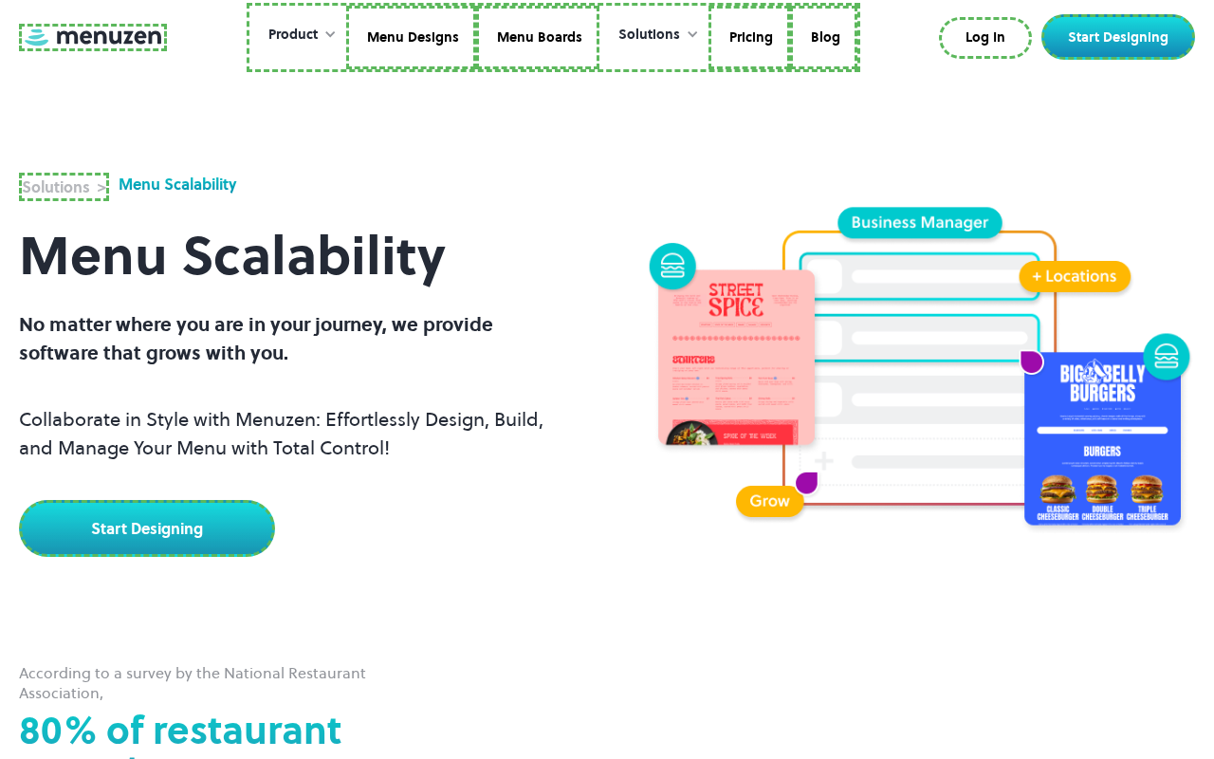
click at [90, 37] on link at bounding box center [93, 38] width 148 height 28
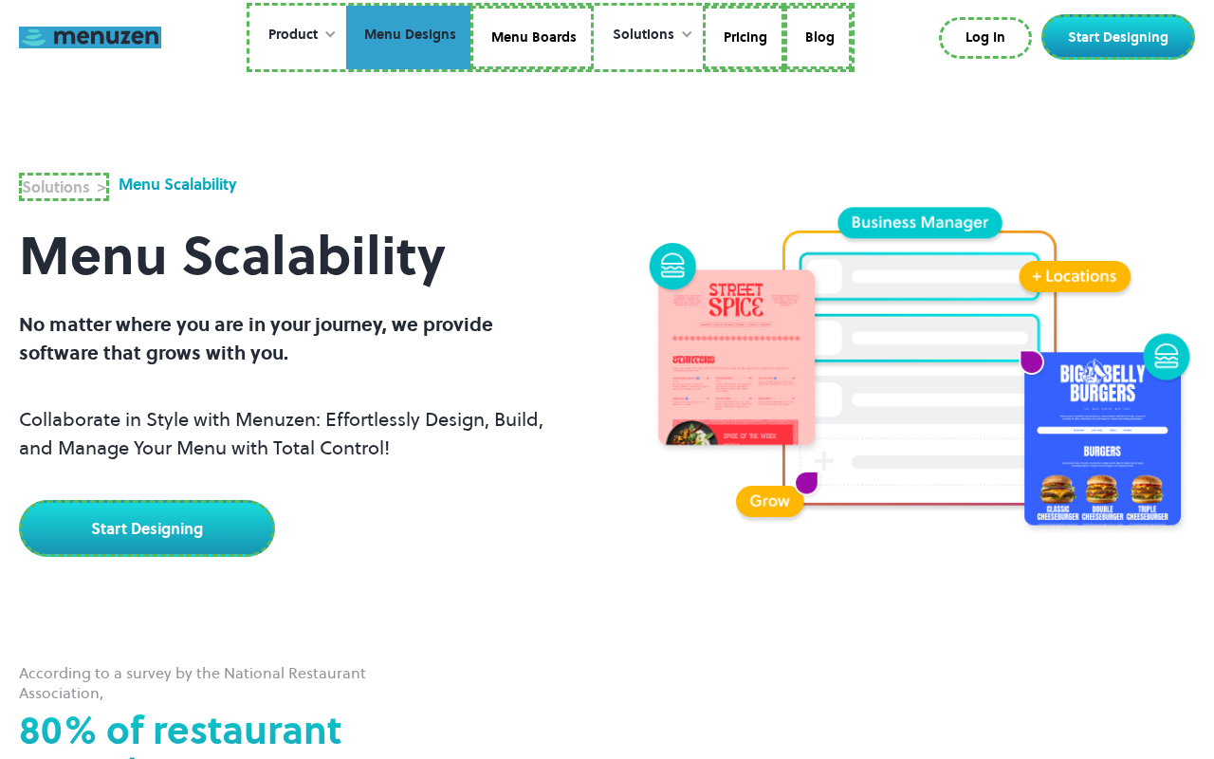
click at [410, 37] on link "Menu Designs" at bounding box center [408, 38] width 124 height 65
click at [531, 37] on link "Menu Boards" at bounding box center [532, 38] width 123 height 65
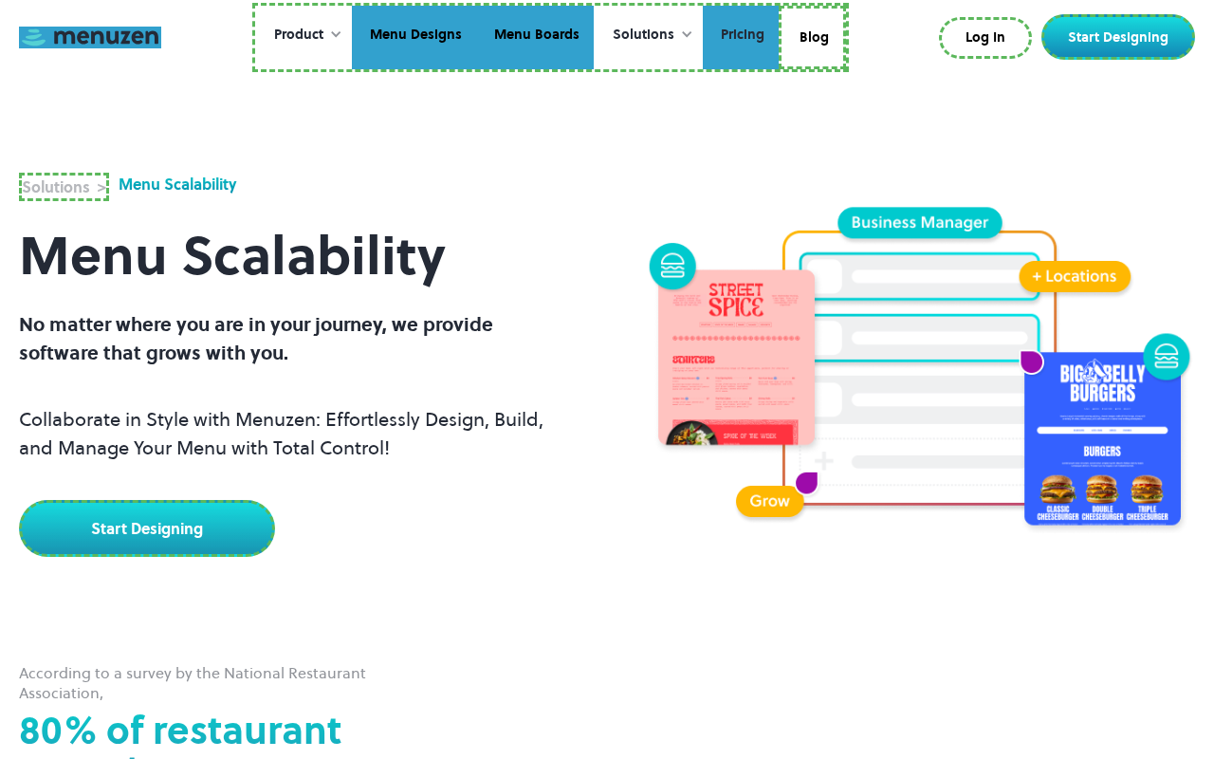
click at [739, 37] on link "Pricing" at bounding box center [741, 38] width 76 height 65
click at [812, 34] on link "Blog" at bounding box center [812, 38] width 67 height 65
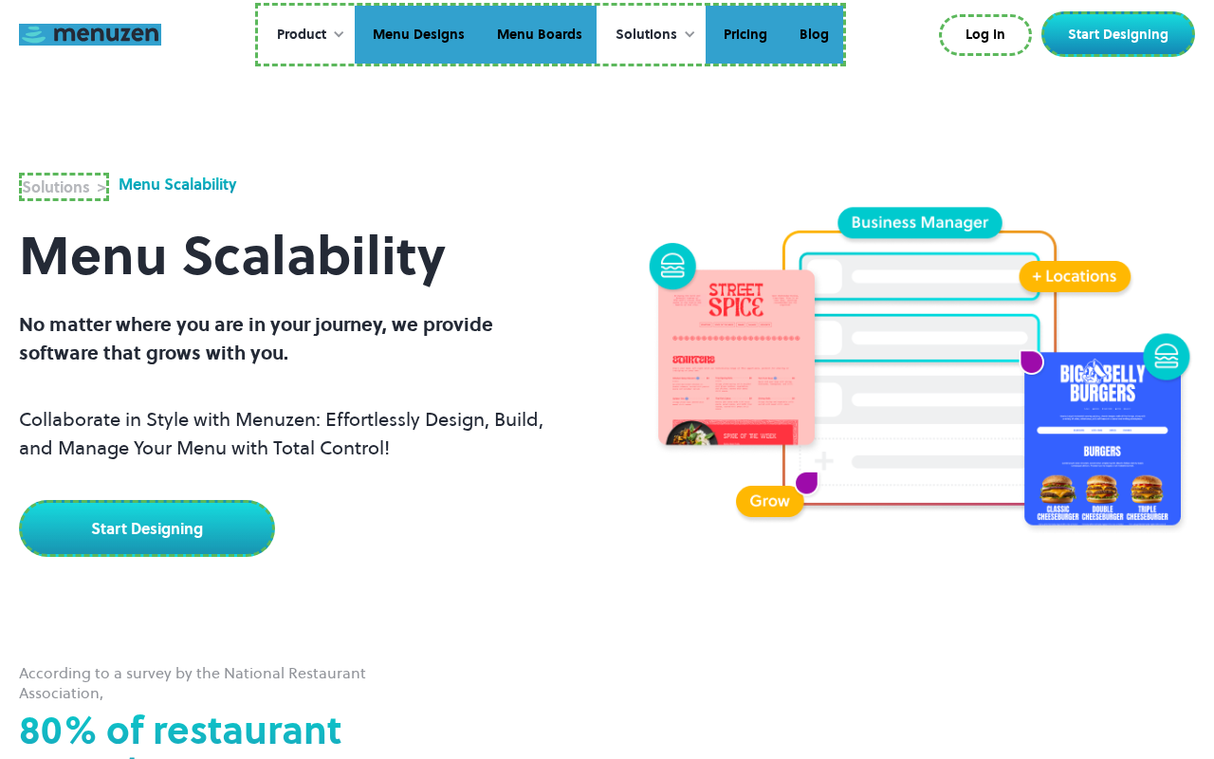
click at [990, 35] on link "Log In" at bounding box center [985, 35] width 93 height 42
click at [1122, 34] on link "Start Designing" at bounding box center [1119, 34] width 154 height 46
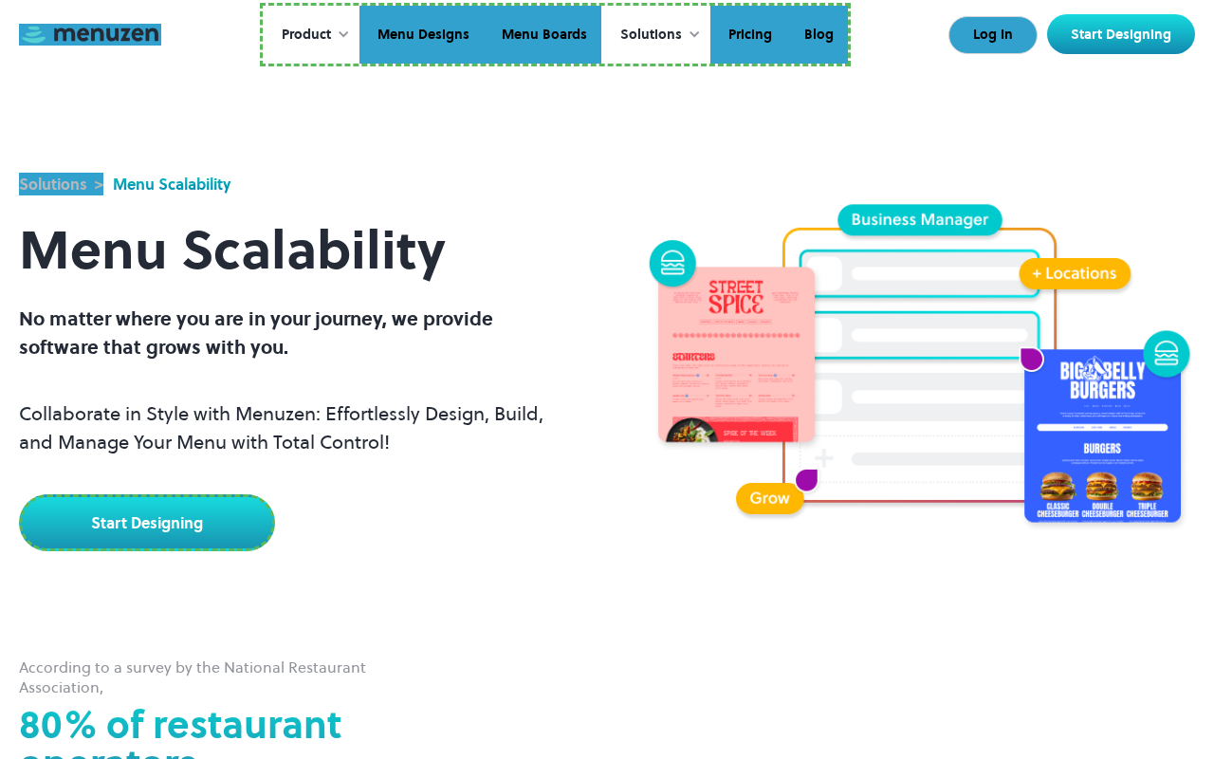
click at [144, 520] on link "Start Designing" at bounding box center [147, 522] width 256 height 57
